Goal: Task Accomplishment & Management: Manage account settings

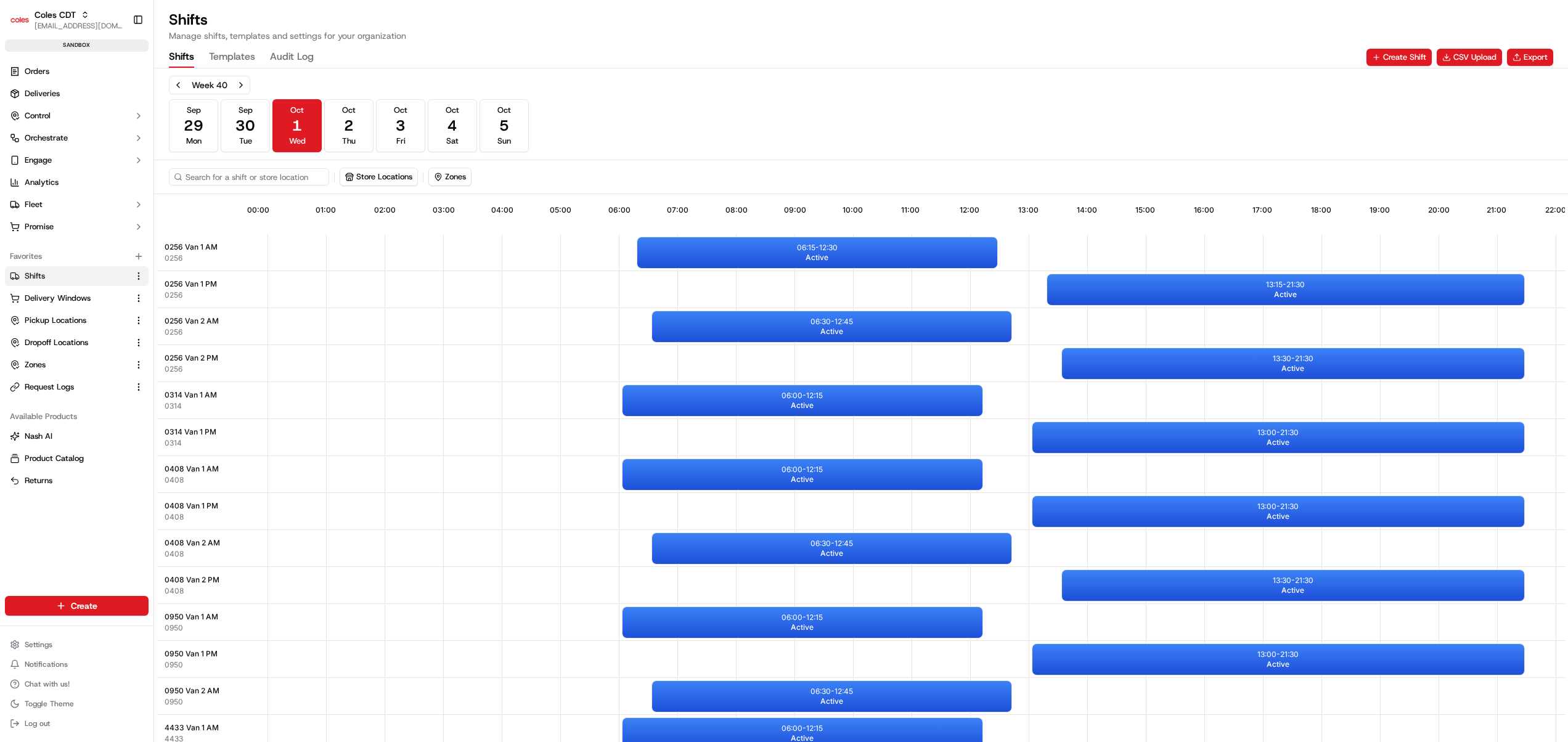
click at [817, 122] on div "Week 40 [DATE] [DATE] [DATE] [DATE] [DATE] [DATE] [DATE] Sun" at bounding box center [861, 114] width 1384 height 77
